Goal: Task Accomplishment & Management: Complete application form

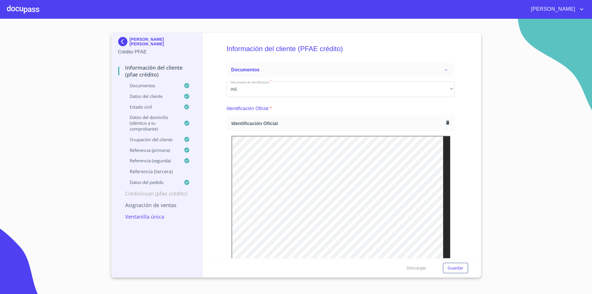
scroll to position [1724, 0]
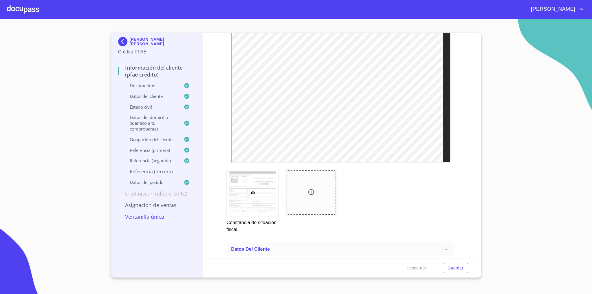
click at [123, 40] on img at bounding box center [124, 41] width 12 height 9
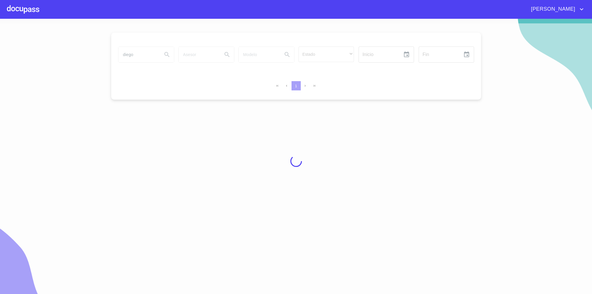
click at [136, 57] on div at bounding box center [296, 161] width 592 height 276
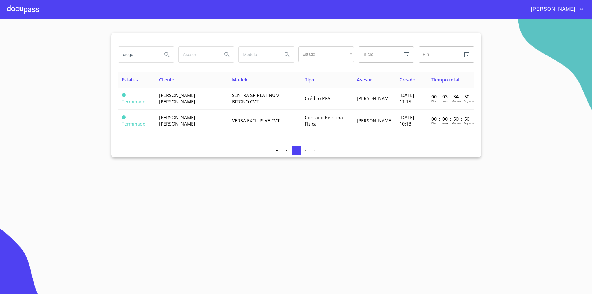
click at [136, 54] on input "diego" at bounding box center [138, 55] width 39 height 16
type input "[PERSON_NAME]"
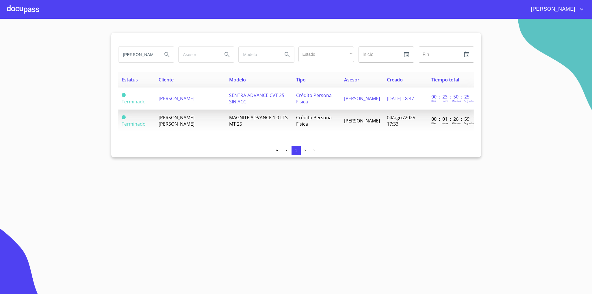
click at [236, 93] on span "SENTRA ADVANCE CVT 25 SIN ACC" at bounding box center [256, 98] width 55 height 13
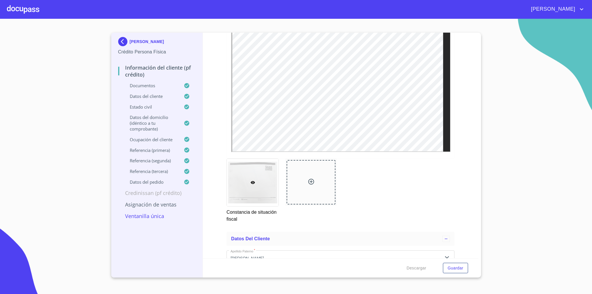
scroll to position [1605, 0]
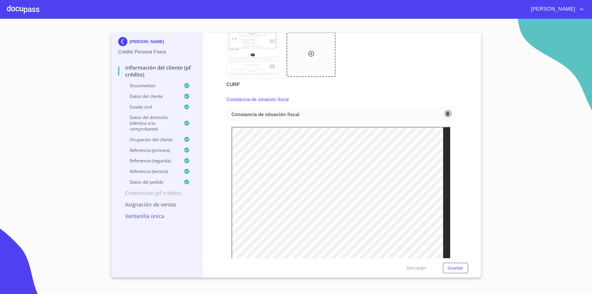
click at [446, 114] on icon "button" at bounding box center [447, 114] width 3 height 4
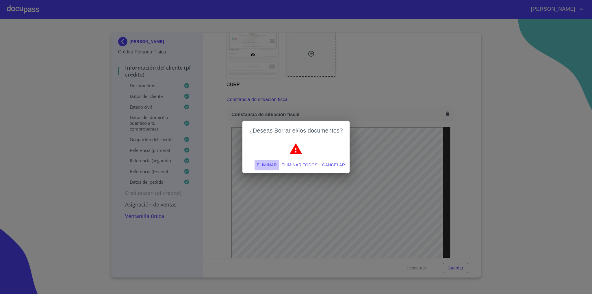
click at [264, 162] on span "Eliminar" at bounding box center [267, 165] width 20 height 7
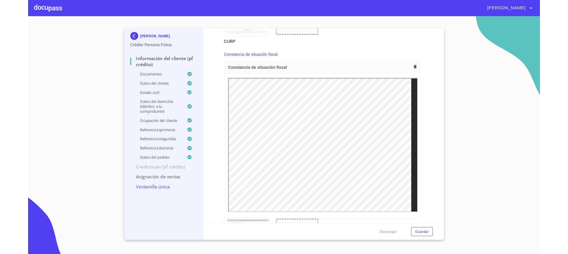
scroll to position [1691, 0]
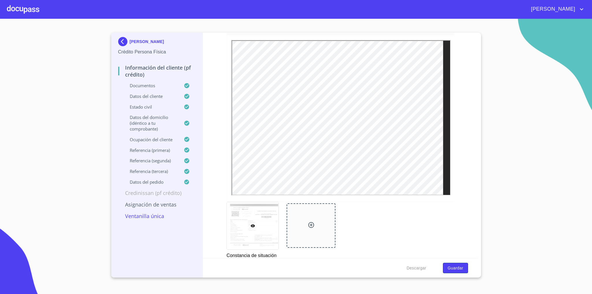
click at [453, 267] on span "Guardar" at bounding box center [456, 268] width 16 height 7
